Goal: Information Seeking & Learning: Learn about a topic

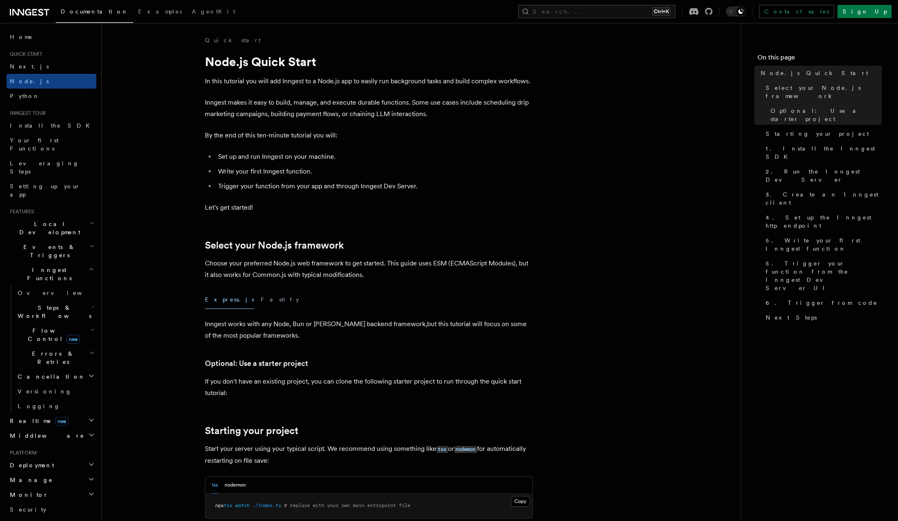
click at [38, 12] on icon at bounding box center [29, 12] width 39 height 10
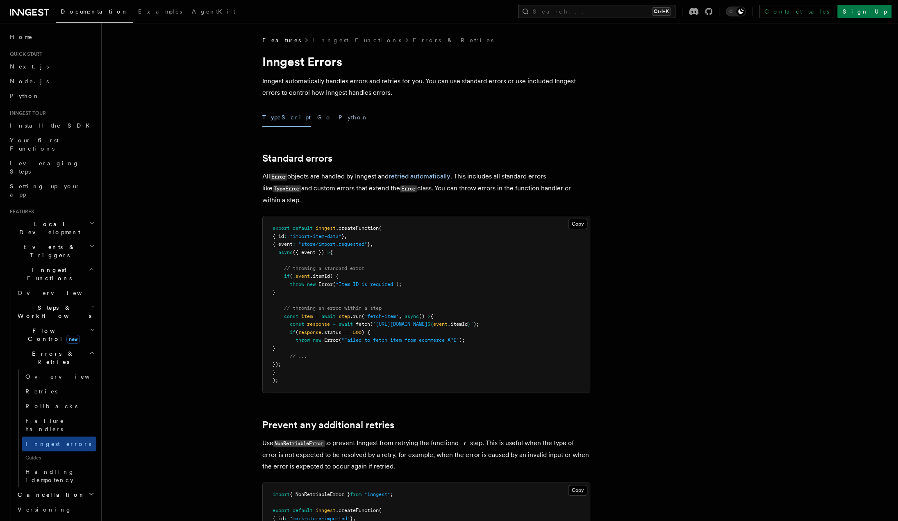
drag, startPoint x: 303, startPoint y: 373, endPoint x: 269, endPoint y: 230, distance: 146.7
click at [269, 230] on pre "export default inngest .createFunction ( { id : "import-item-data" } , { event …" at bounding box center [426, 304] width 327 height 176
